Goal: Find specific page/section: Find specific page/section

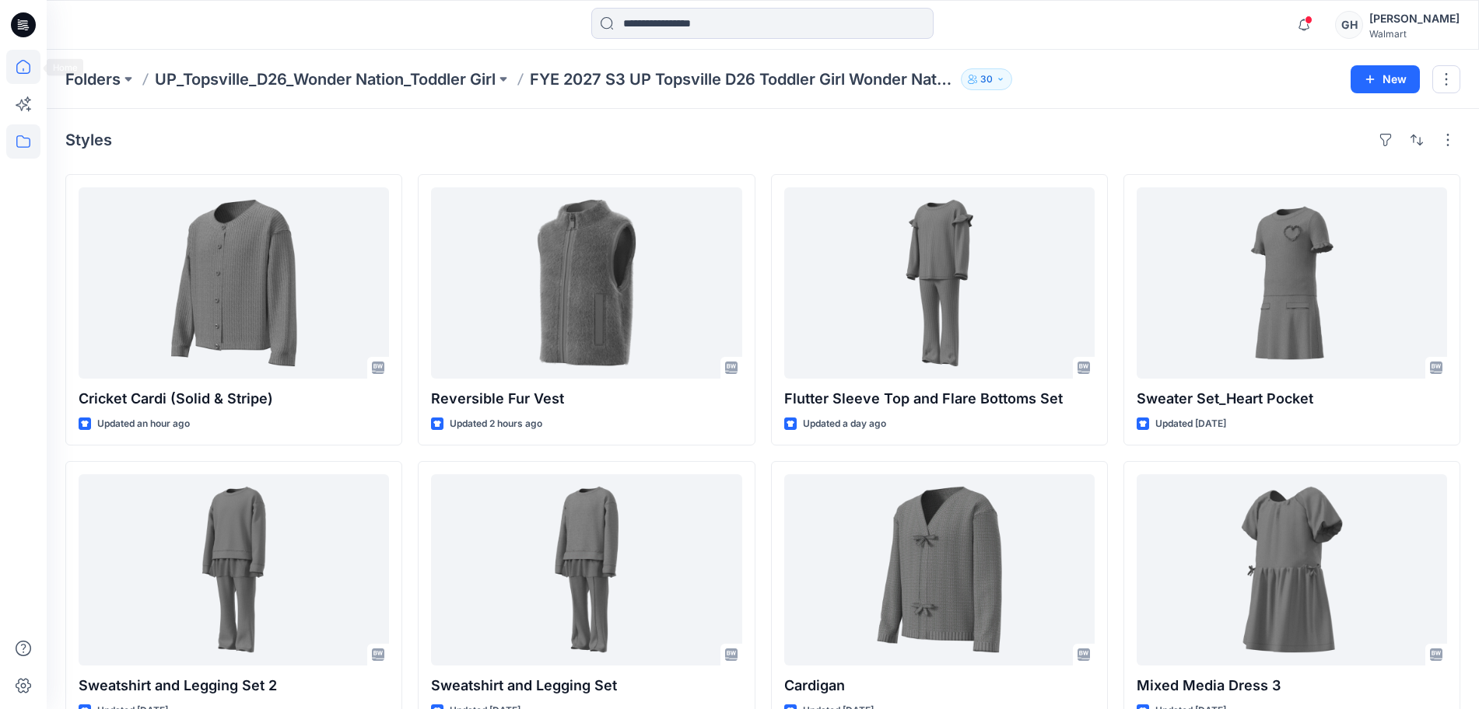
click at [23, 61] on icon at bounding box center [23, 67] width 34 height 34
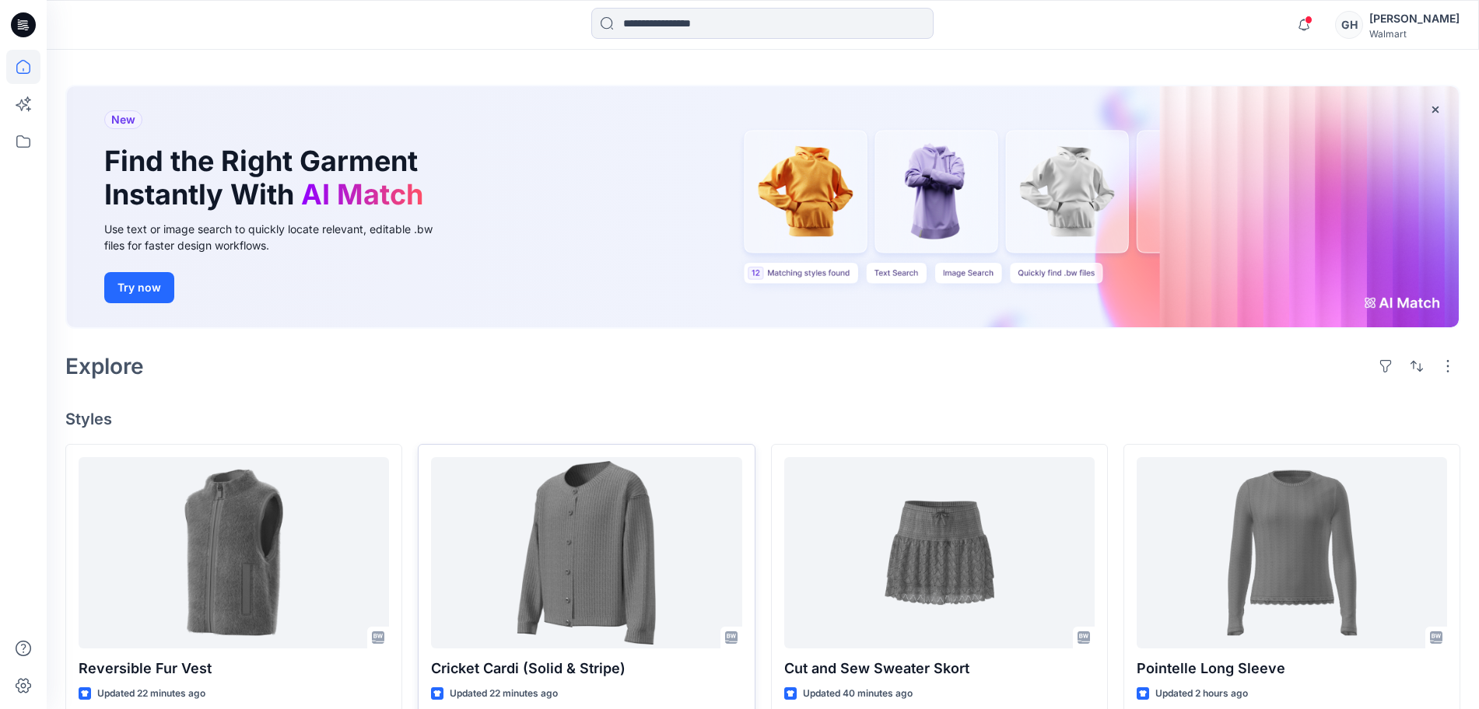
scroll to position [97, 0]
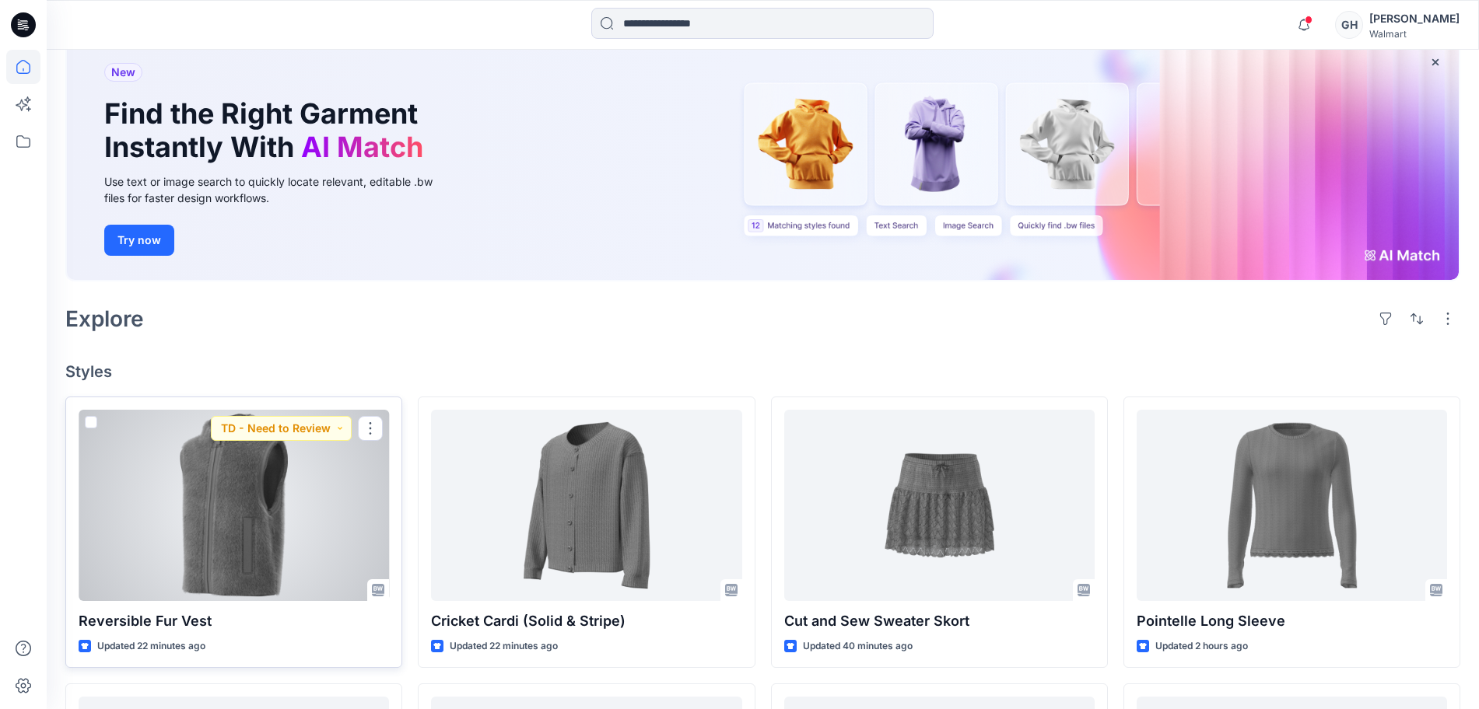
click at [285, 525] on div at bounding box center [234, 505] width 310 height 191
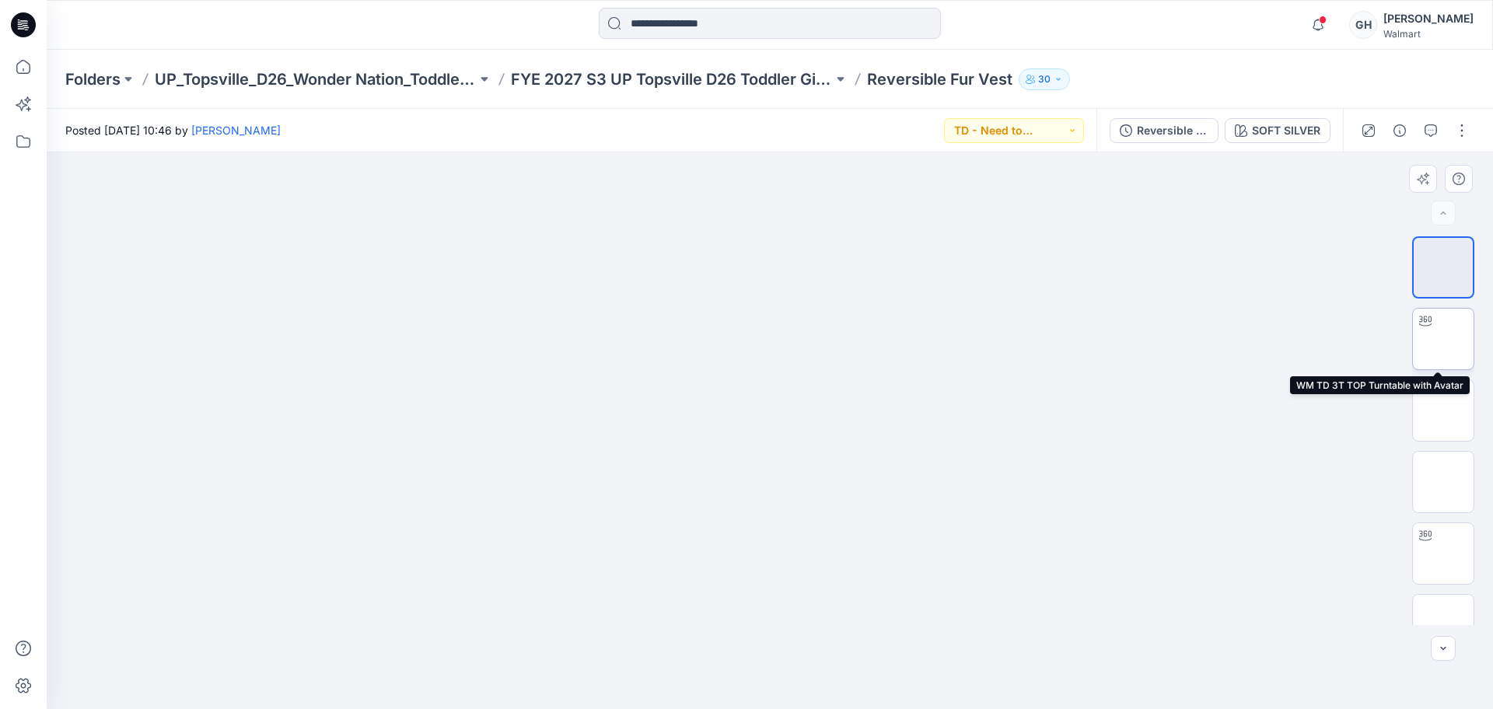
click at [1444, 339] on img at bounding box center [1444, 339] width 0 height 0
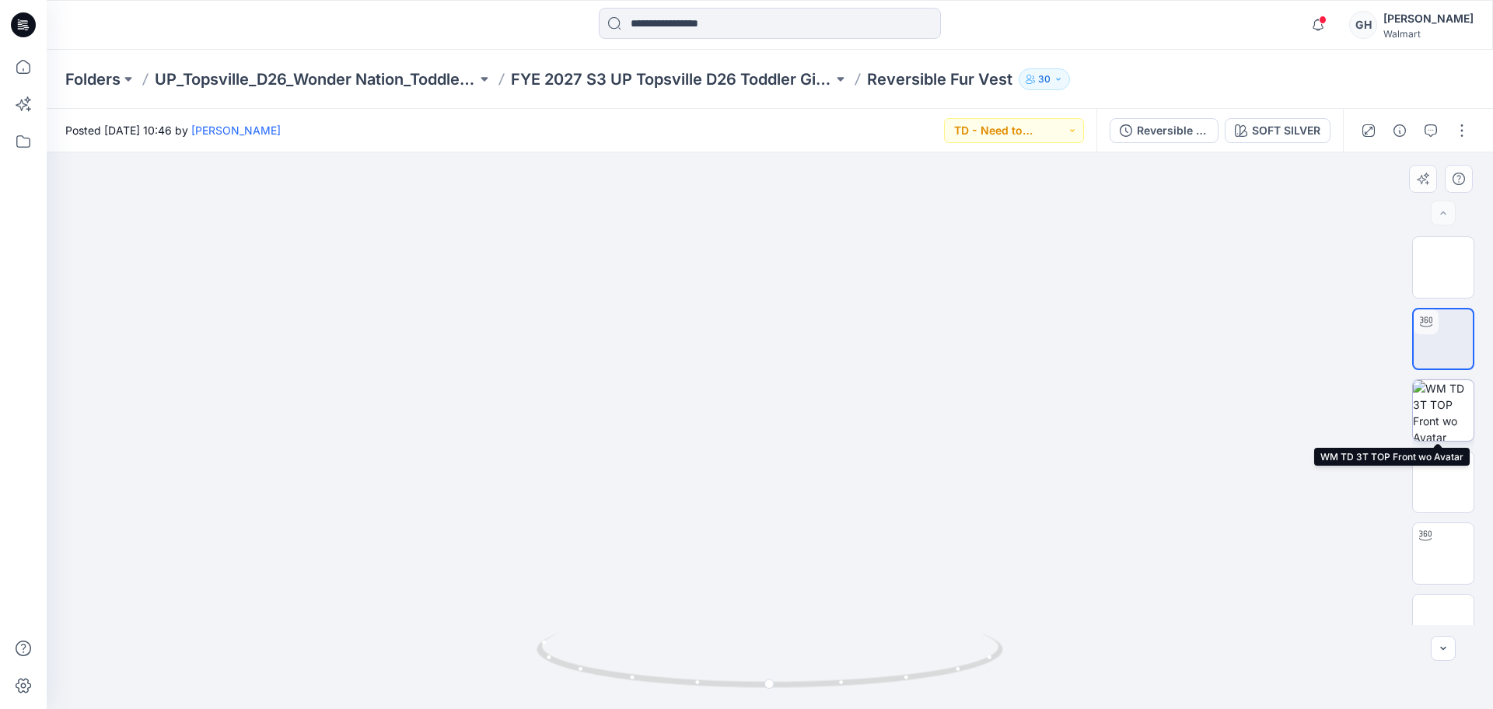
click at [1437, 423] on img at bounding box center [1443, 410] width 61 height 61
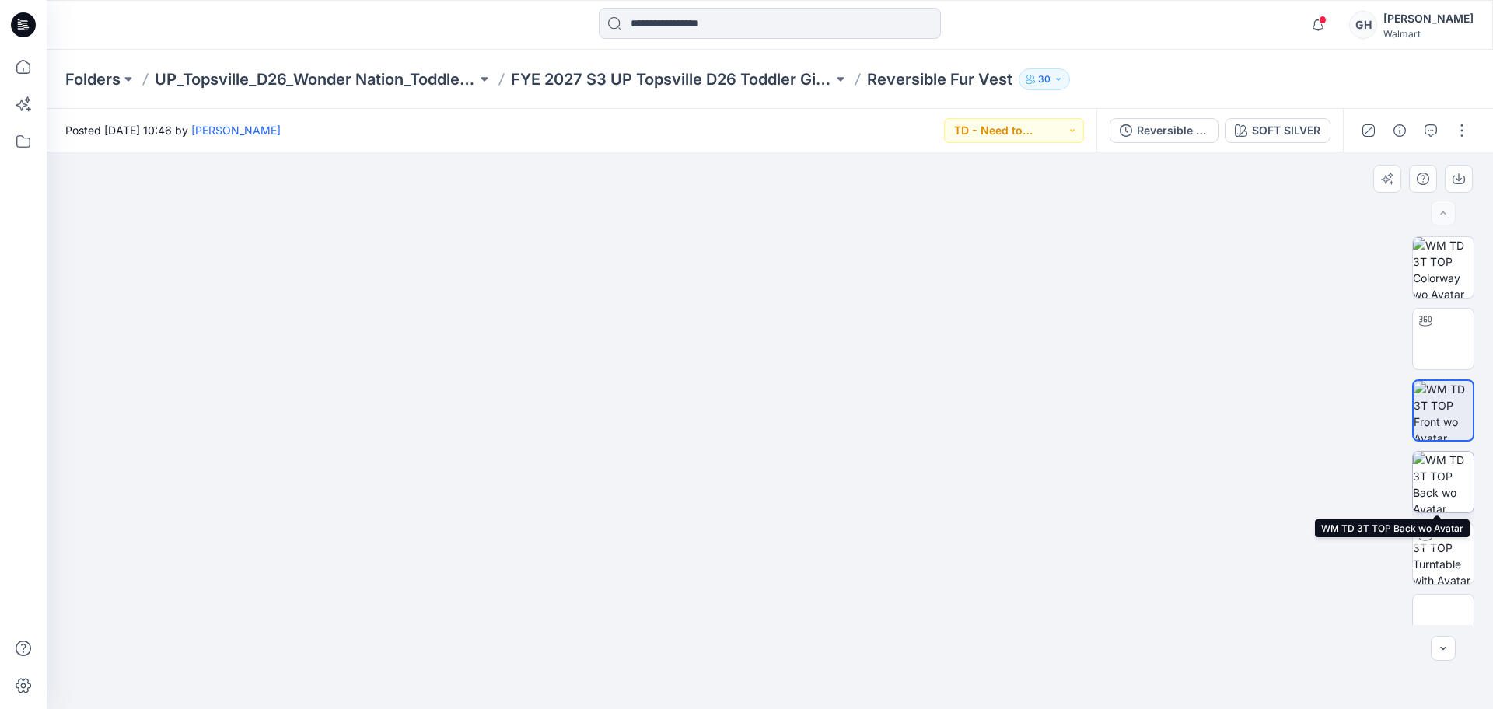
click at [1441, 483] on img at bounding box center [1443, 482] width 61 height 61
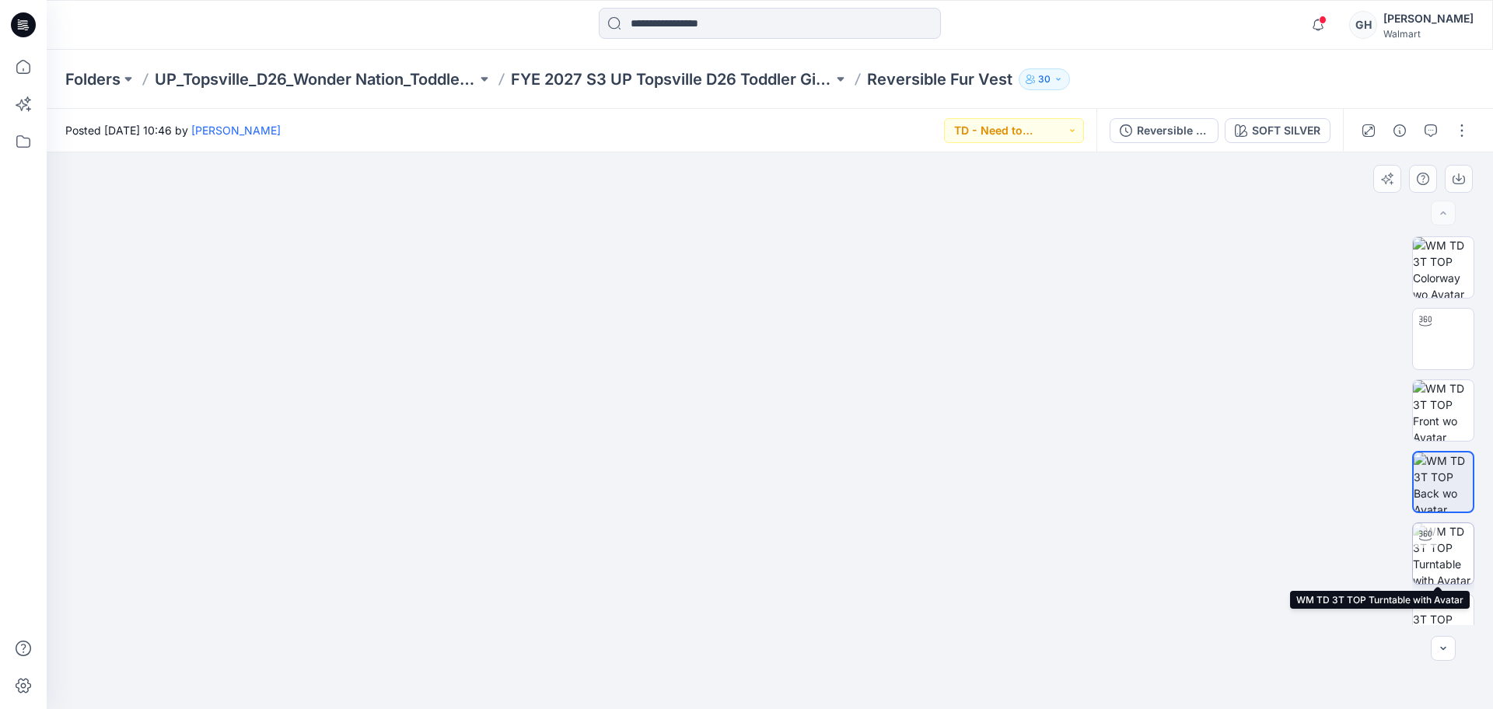
click at [1437, 548] on img at bounding box center [1443, 554] width 61 height 61
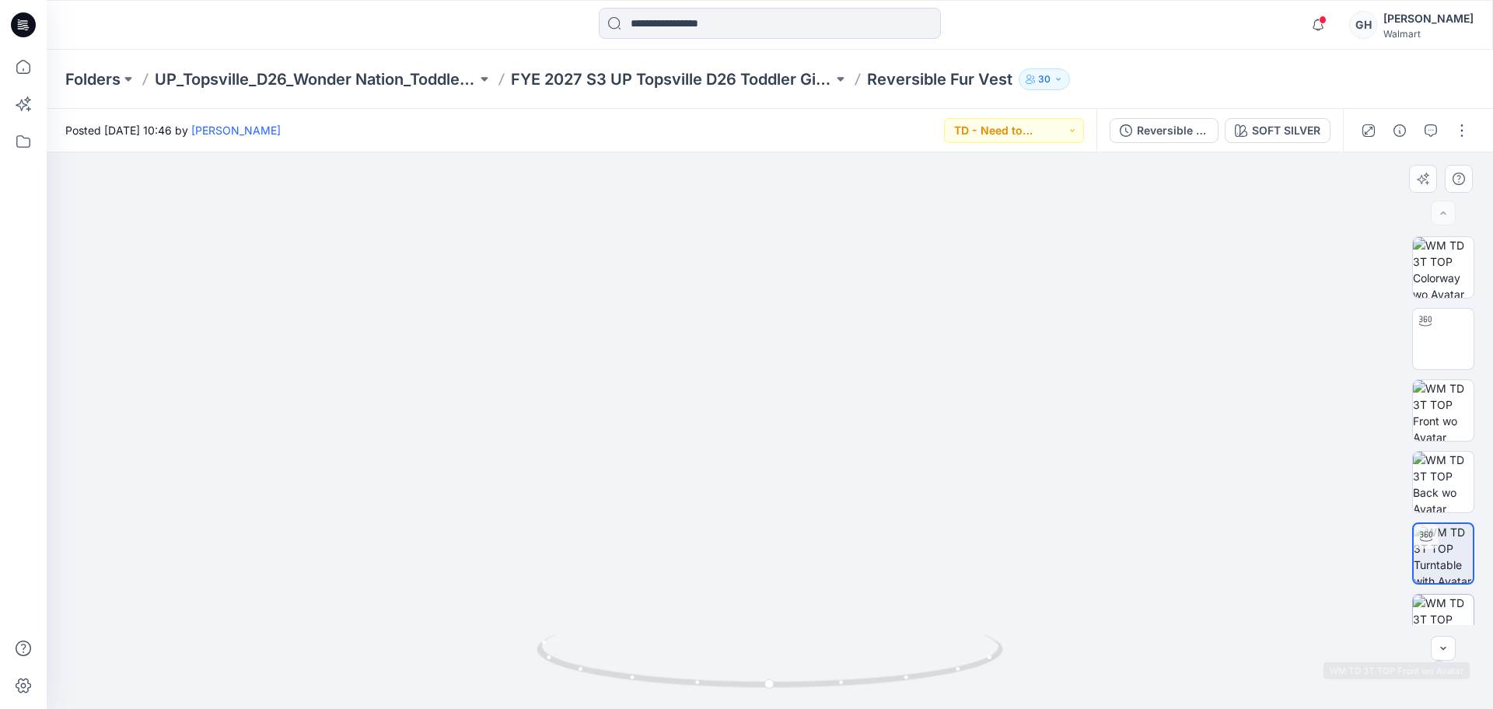
click at [1441, 594] on div at bounding box center [1444, 625] width 62 height 62
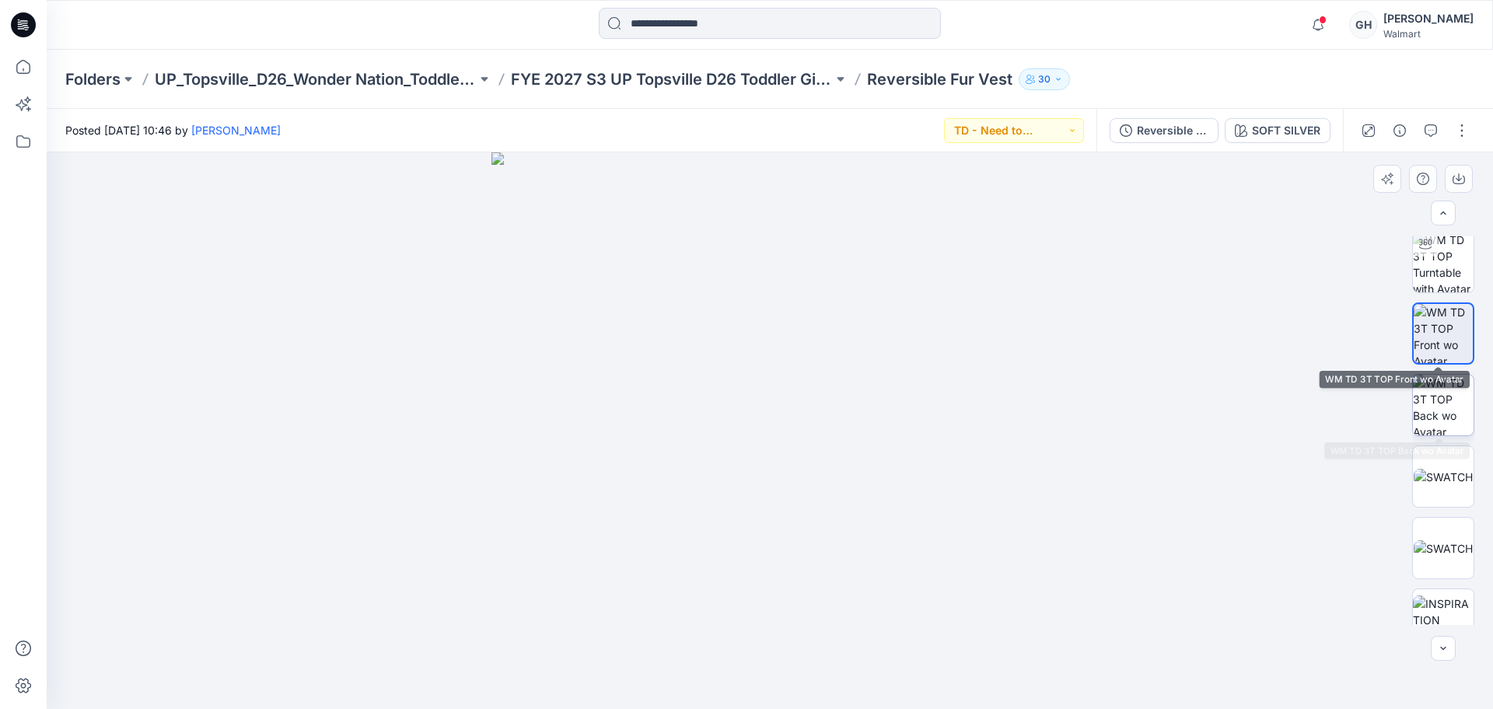
click at [1440, 392] on img at bounding box center [1443, 405] width 61 height 61
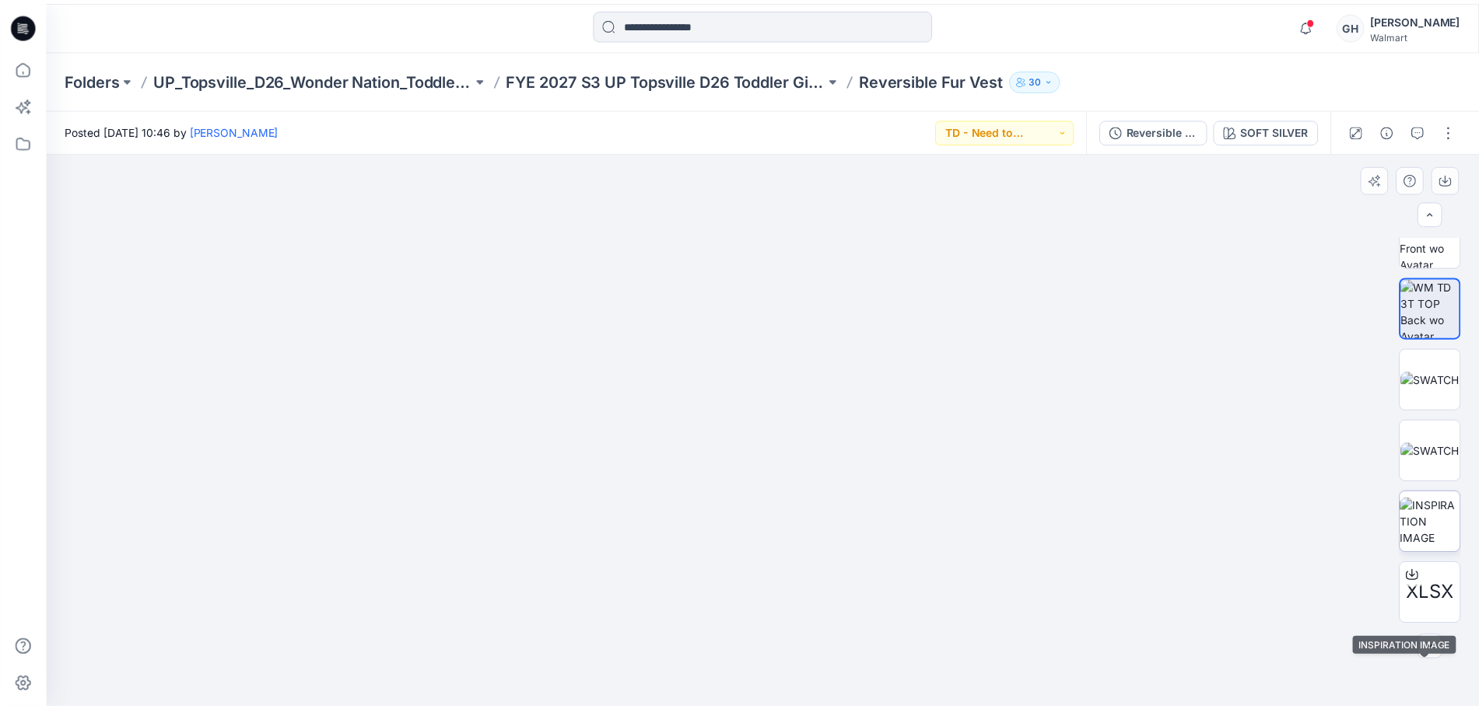
scroll to position [0, 0]
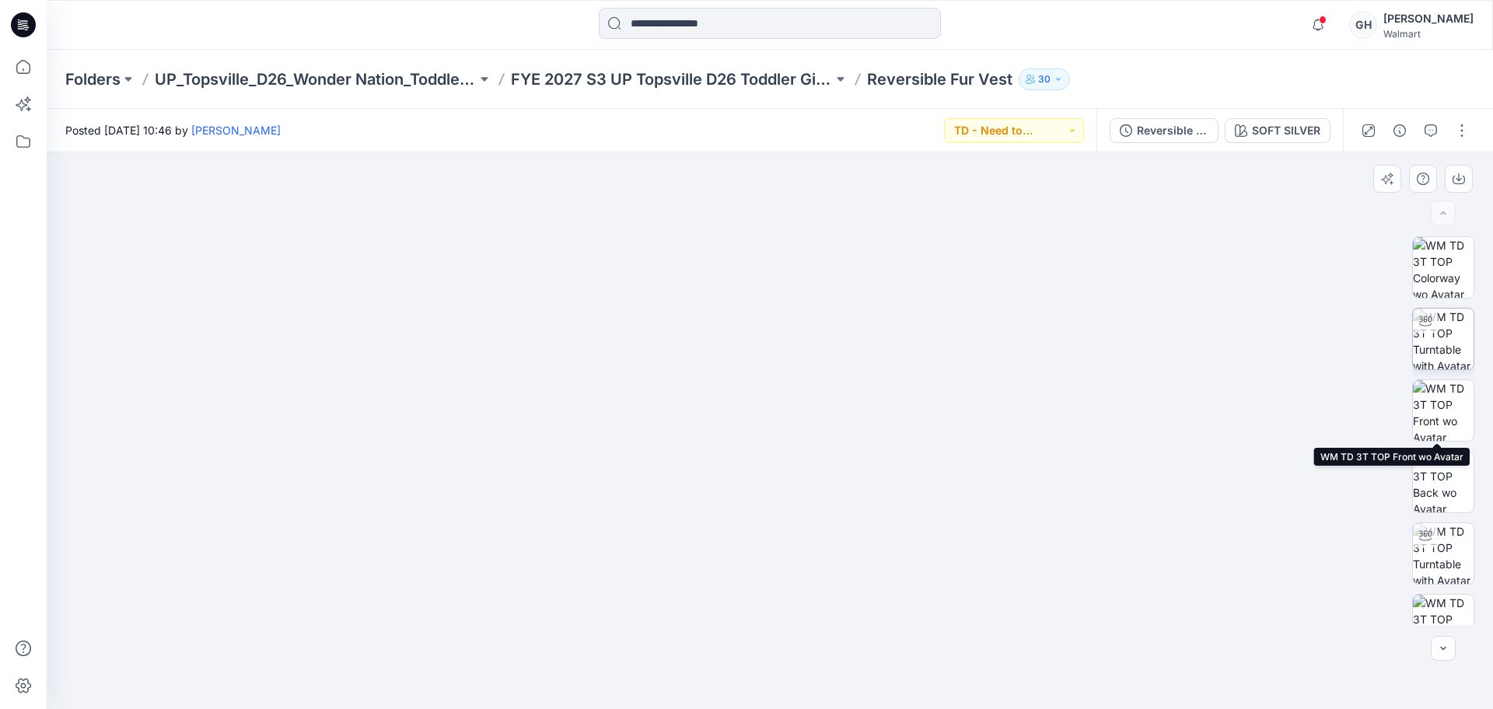
click at [1441, 352] on img at bounding box center [1443, 339] width 61 height 61
click at [1439, 420] on img at bounding box center [1443, 410] width 61 height 61
click at [1438, 446] on div "XLSX" at bounding box center [1444, 430] width 62 height 389
click at [1438, 456] on img at bounding box center [1443, 482] width 61 height 61
click at [1436, 469] on img at bounding box center [1443, 482] width 59 height 59
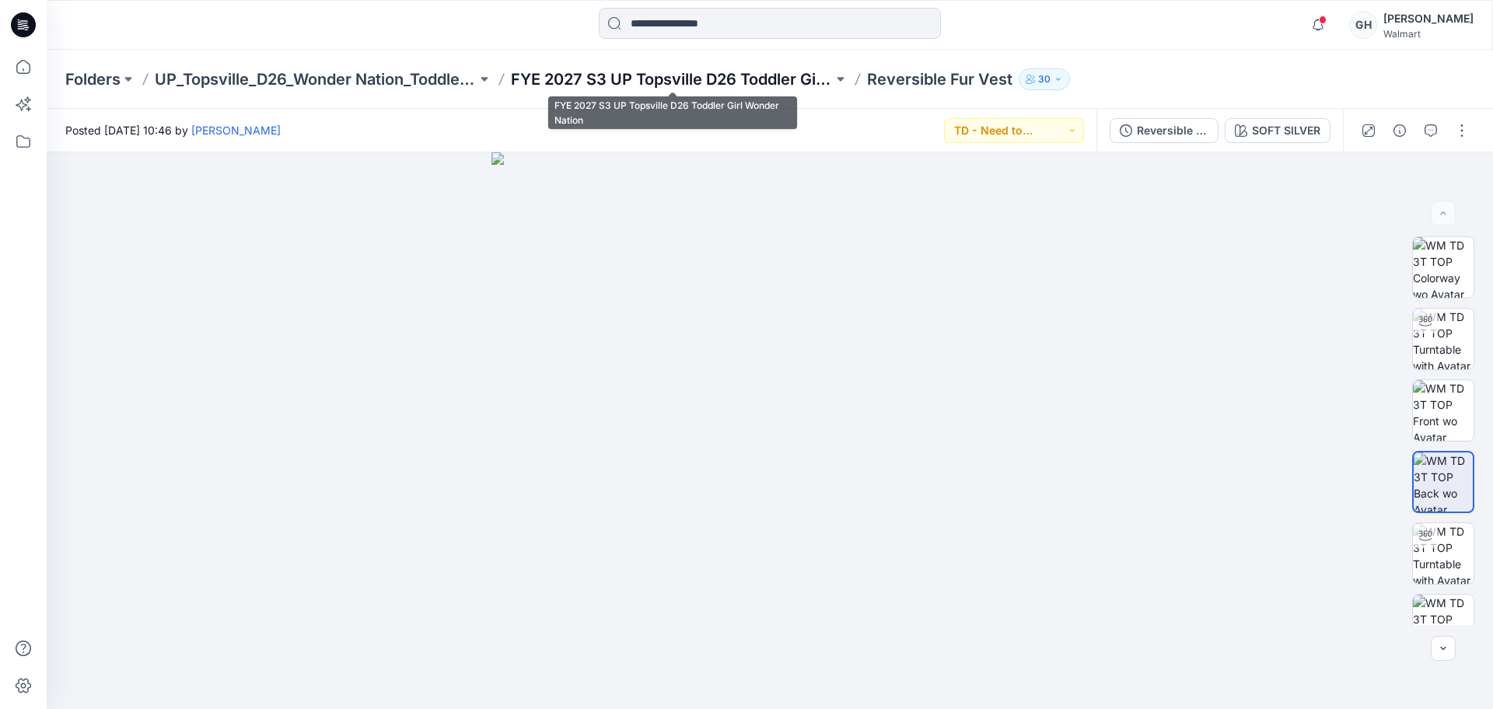
click at [651, 78] on p "FYE 2027 S3 UP Topsville D26 Toddler Girl Wonder Nation" at bounding box center [672, 79] width 322 height 22
